Goal: Information Seeking & Learning: Find specific fact

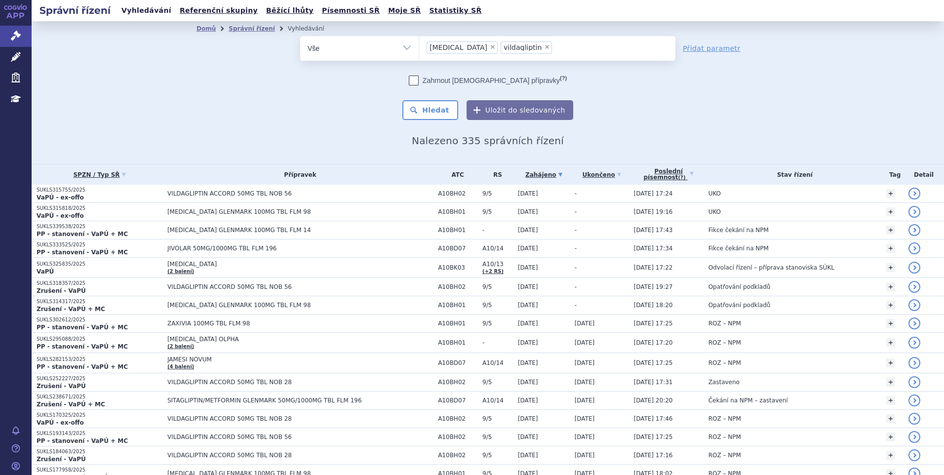
click at [149, 10] on link "Vyhledávání" at bounding box center [146, 10] width 56 height 13
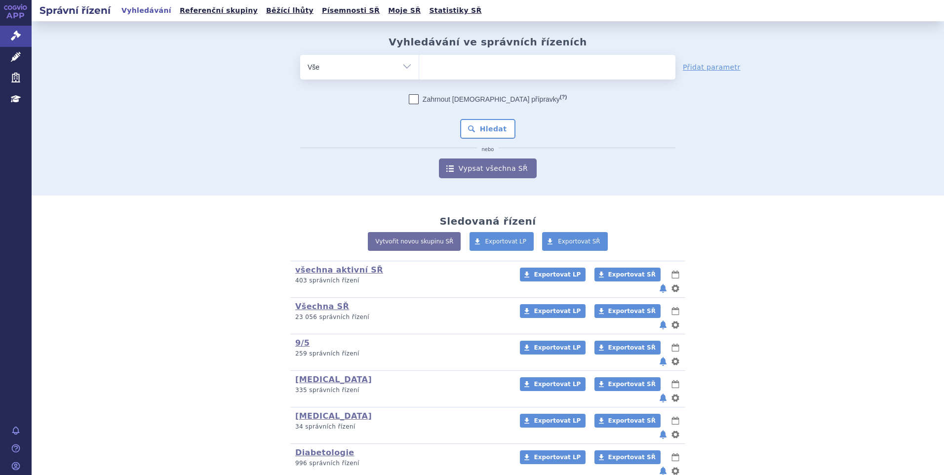
click at [460, 70] on ul at bounding box center [547, 65] width 256 height 21
click at [419, 70] on select at bounding box center [419, 66] width 0 height 25
type input "nu"
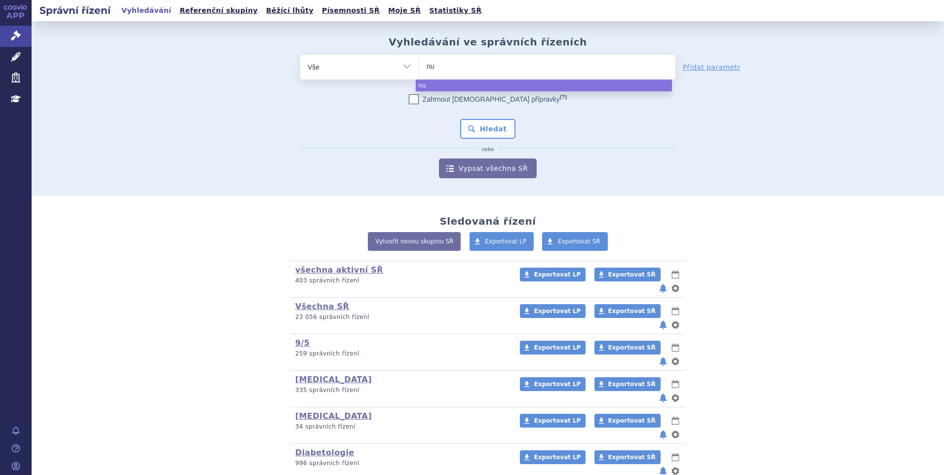
type input "nun"
type input "nundi"
type input "nund"
type input "nun"
type input "nu"
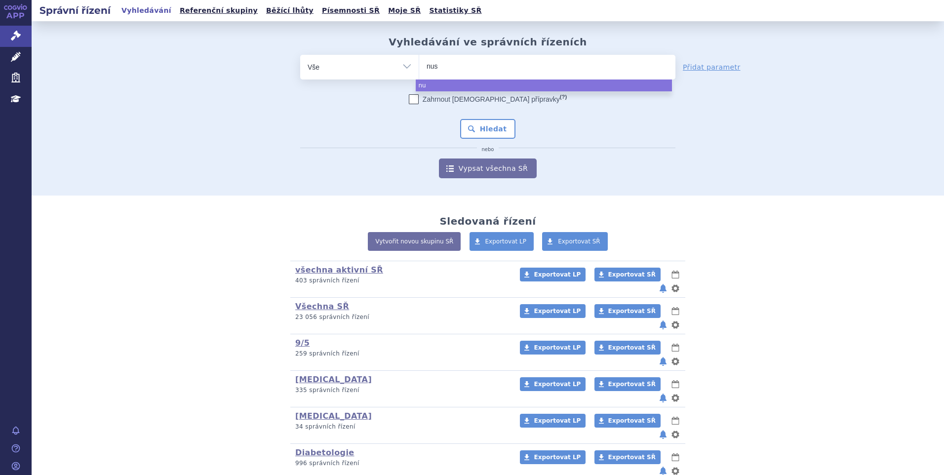
type input "nust"
type input "nuste"
type input "nuste di"
type input "nuste d"
type input "nuste"
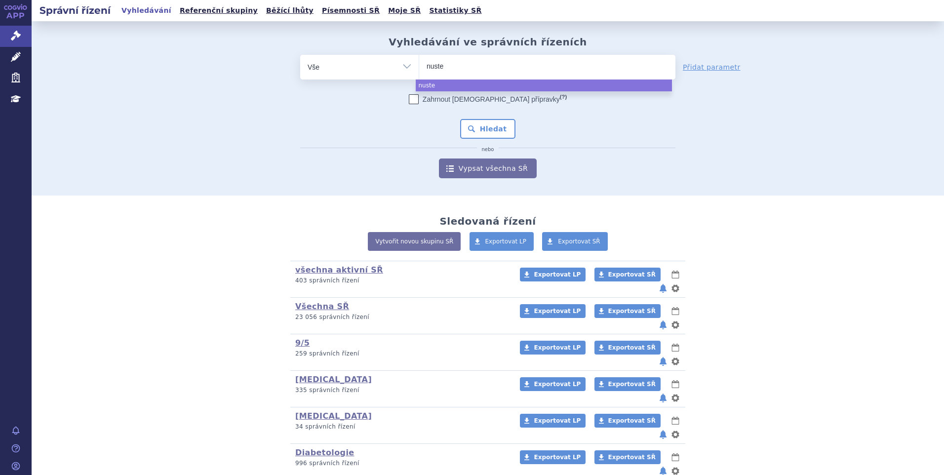
type input "nuste"
type input "nusten"
type input "nustendi"
select select "nustendi"
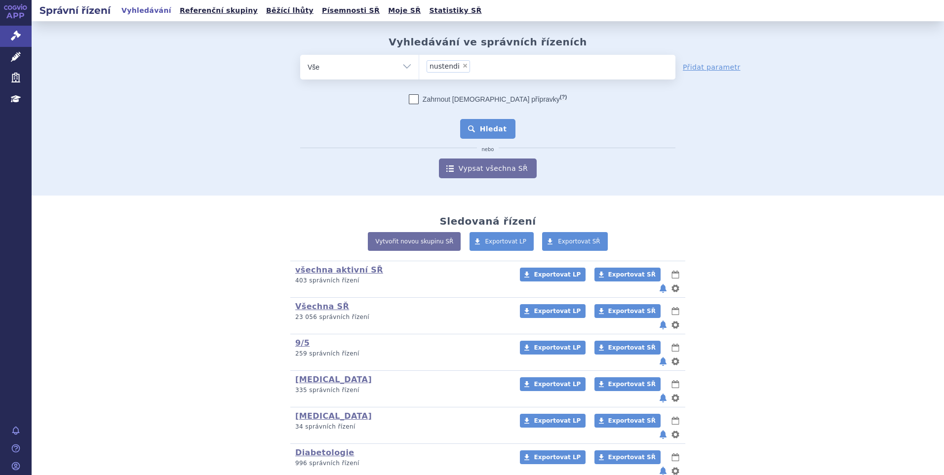
click at [465, 120] on button "Hledat" at bounding box center [488, 129] width 56 height 20
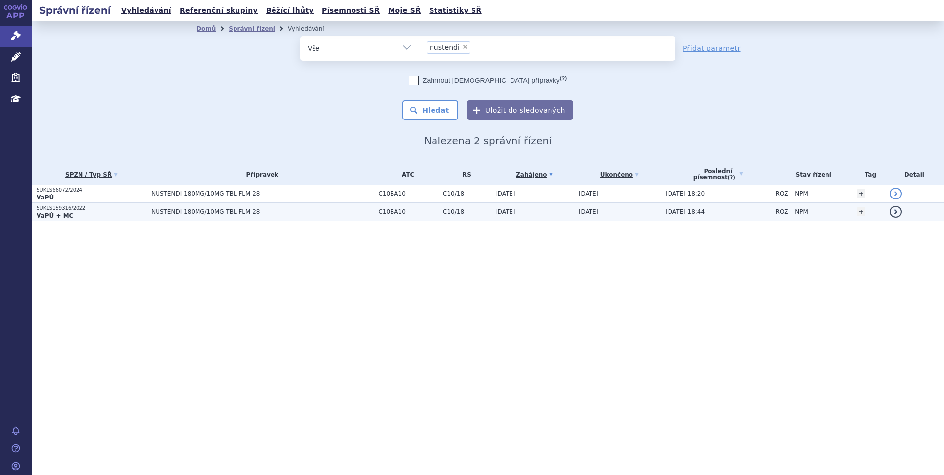
click at [62, 209] on p "SUKLS159316/2022" at bounding box center [92, 208] width 110 height 7
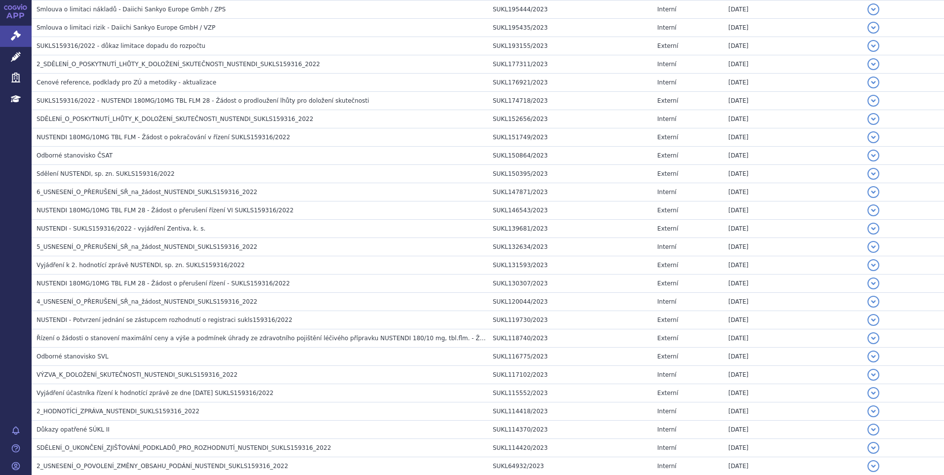
scroll to position [642, 0]
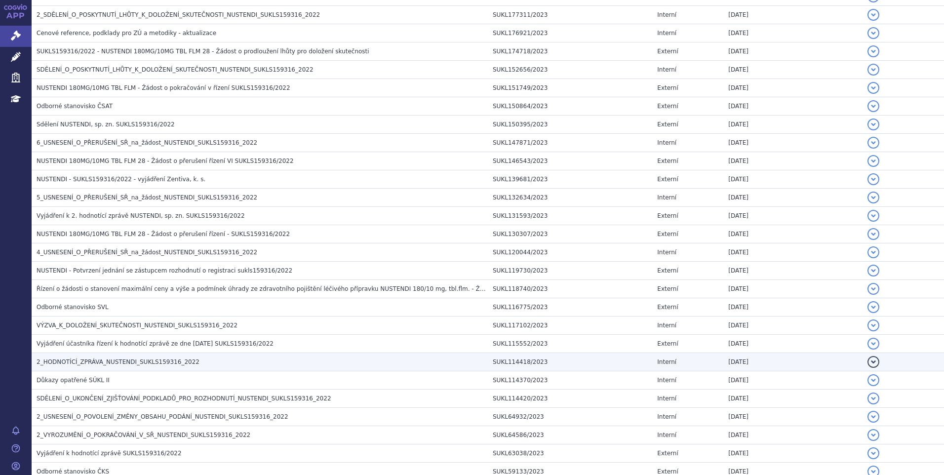
click at [165, 365] on span "2_HODNOTÍCÍ_ZPRÁVA_NUSTENDI_SUKLS159316_2022" at bounding box center [118, 361] width 163 height 7
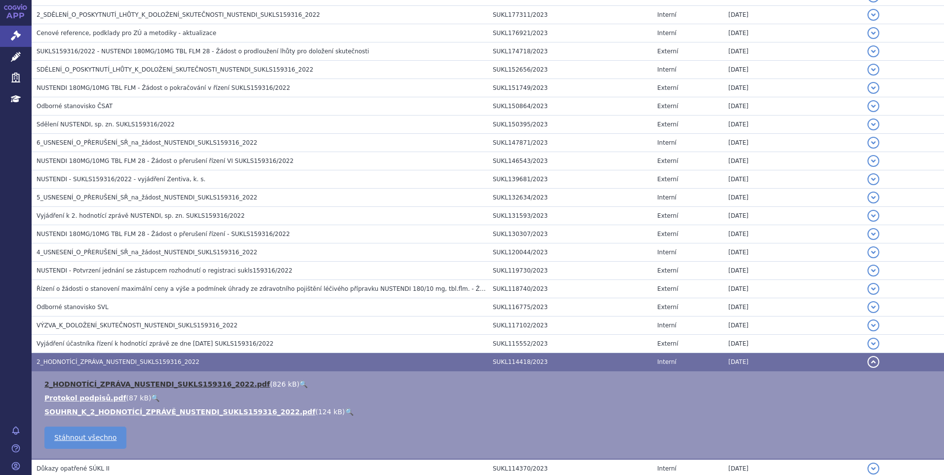
click at [166, 387] on link "2_HODNOTÍCÍ_ZPRÁVA_NUSTENDI_SUKLS159316_2022.pdf" at bounding box center [157, 384] width 226 height 8
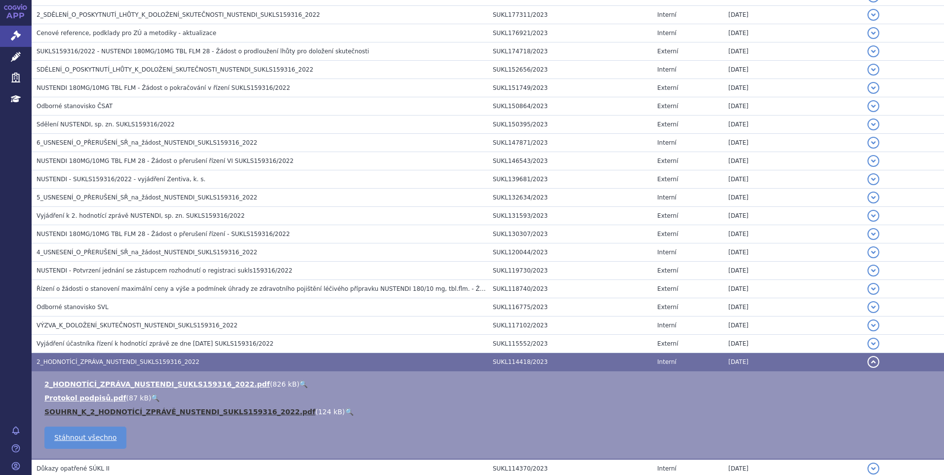
scroll to position [938, 0]
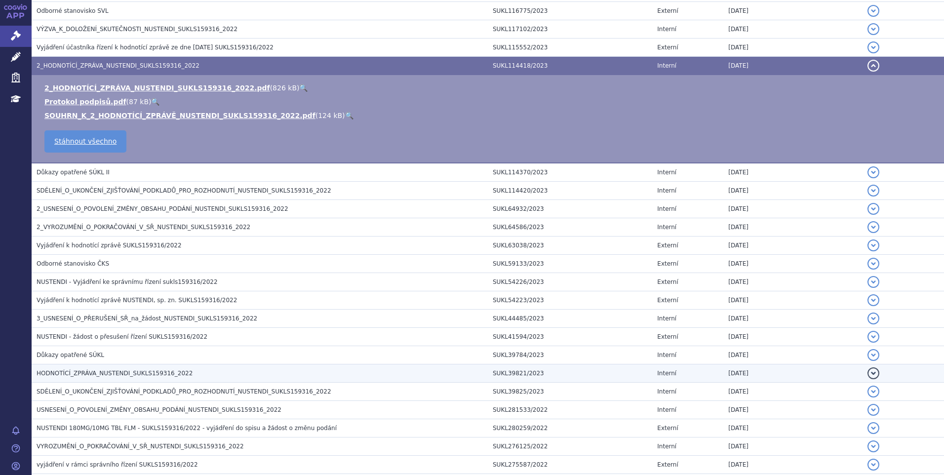
click at [95, 376] on span "HODNOTÍCÍ_ZPRÁVA_NUSTENDI_SUKLS159316_2022" at bounding box center [115, 373] width 156 height 7
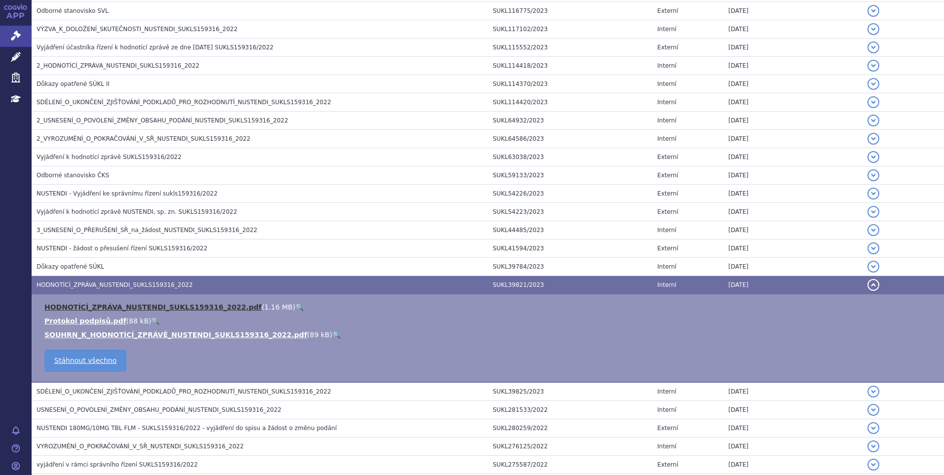
click at [132, 305] on link "HODNOTÍCÍ_ZPRÁVA_NUSTENDI_SUKLS159316_2022.pdf" at bounding box center [152, 307] width 217 height 8
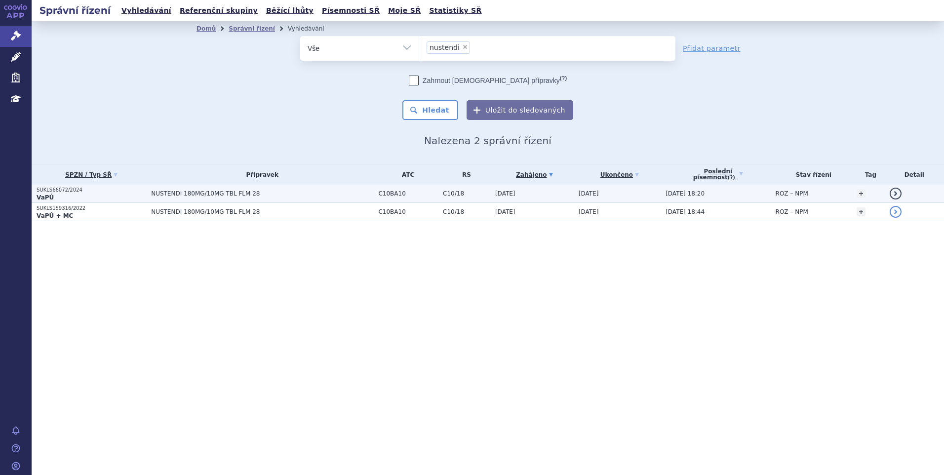
click at [158, 196] on span "NUSTENDI 180MG/10MG TBL FLM 28" at bounding box center [262, 193] width 222 height 7
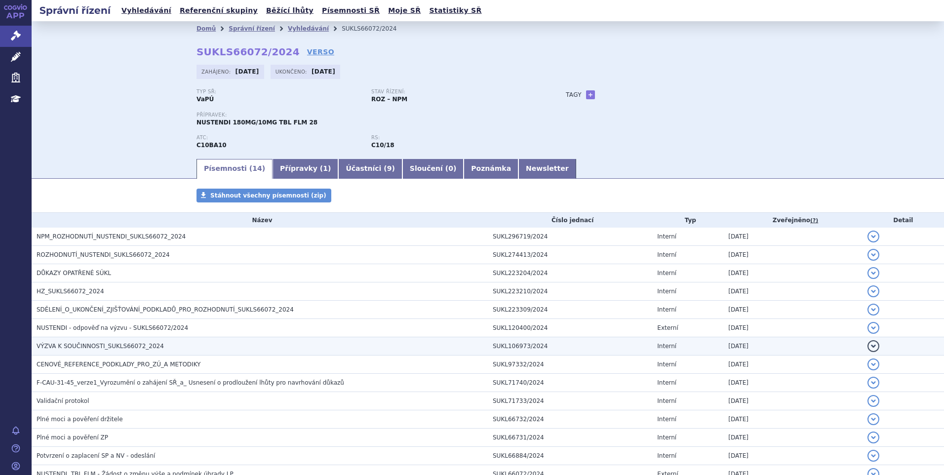
scroll to position [68, 0]
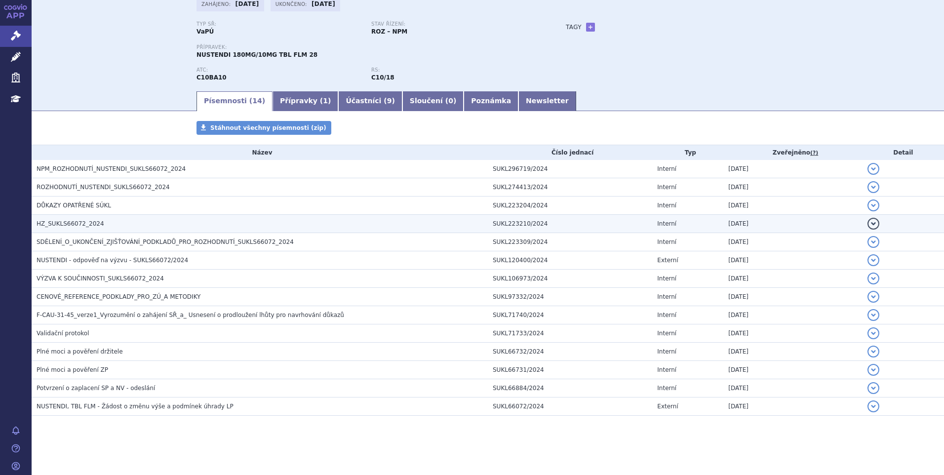
click at [60, 223] on span "HZ_SUKLS66072_2024" at bounding box center [71, 223] width 68 height 7
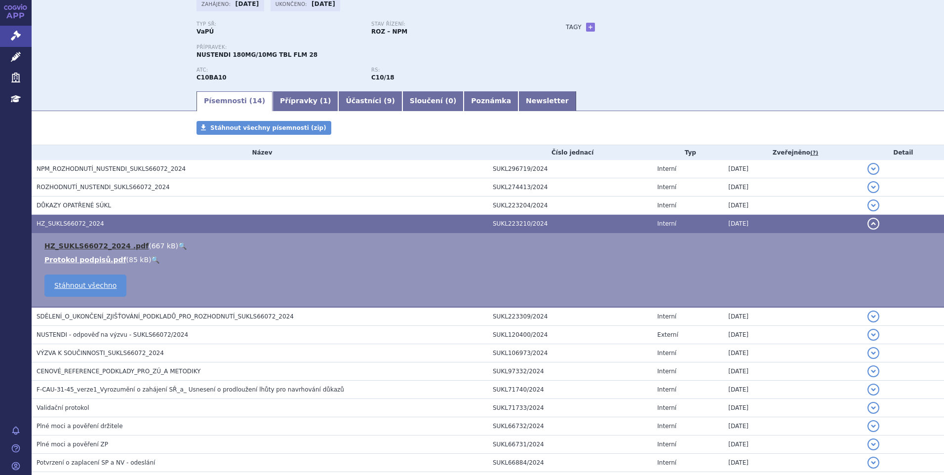
click at [71, 242] on link "HZ_SUKLS66072_2024 .pdf" at bounding box center [96, 246] width 104 height 8
click at [98, 247] on link "HZ_SUKLS66072_2024 .pdf" at bounding box center [96, 246] width 104 height 8
